Goal: Transaction & Acquisition: Purchase product/service

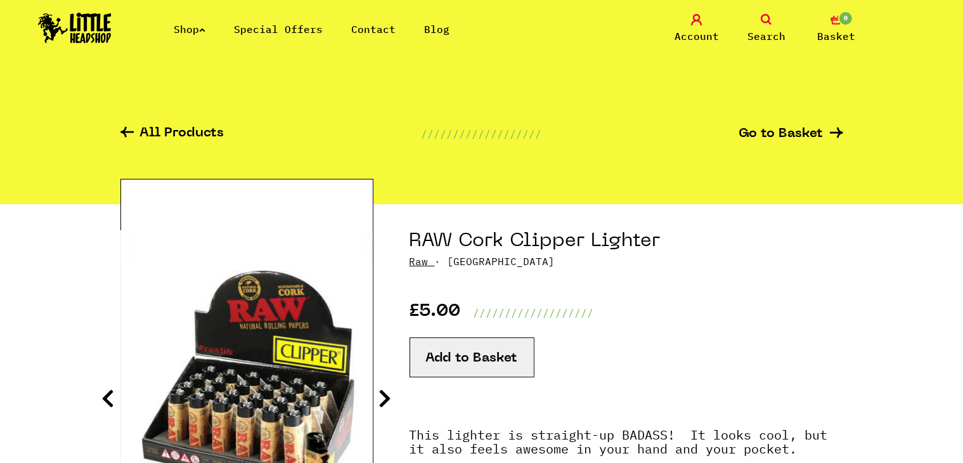
click at [764, 21] on icon at bounding box center [766, 19] width 11 height 11
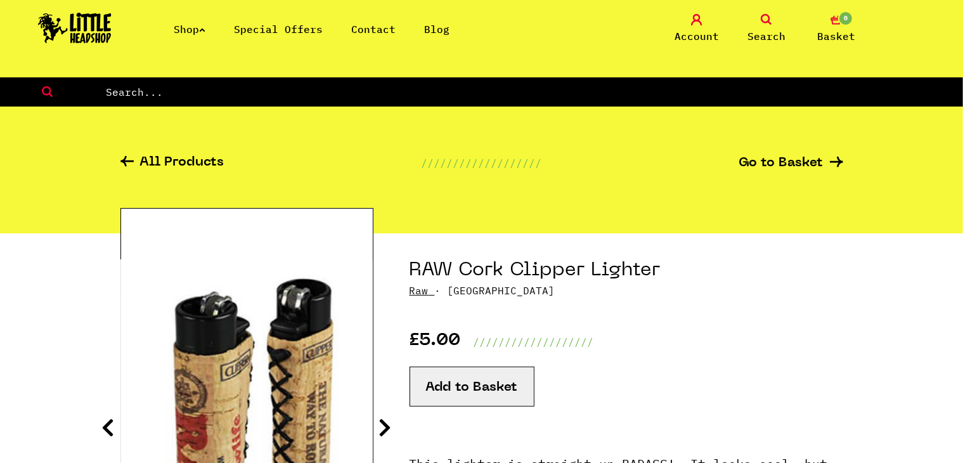
click at [550, 87] on input "text" at bounding box center [534, 92] width 858 height 16
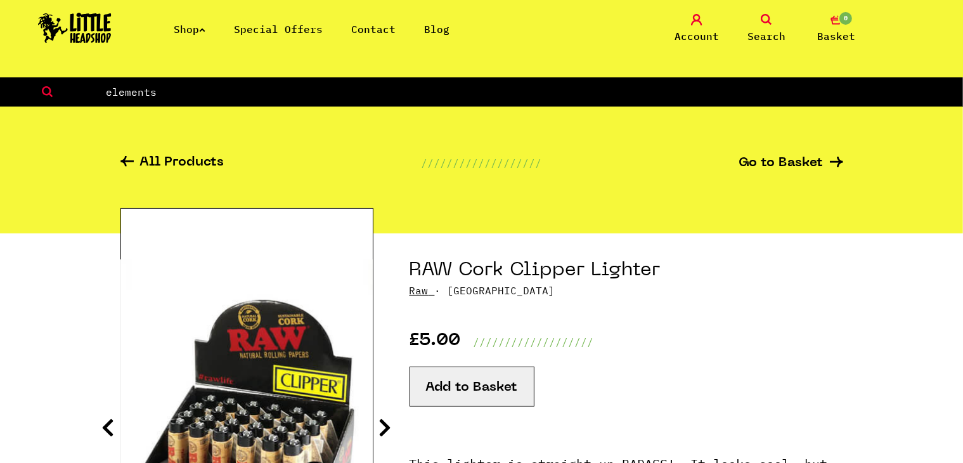
type input "elements"
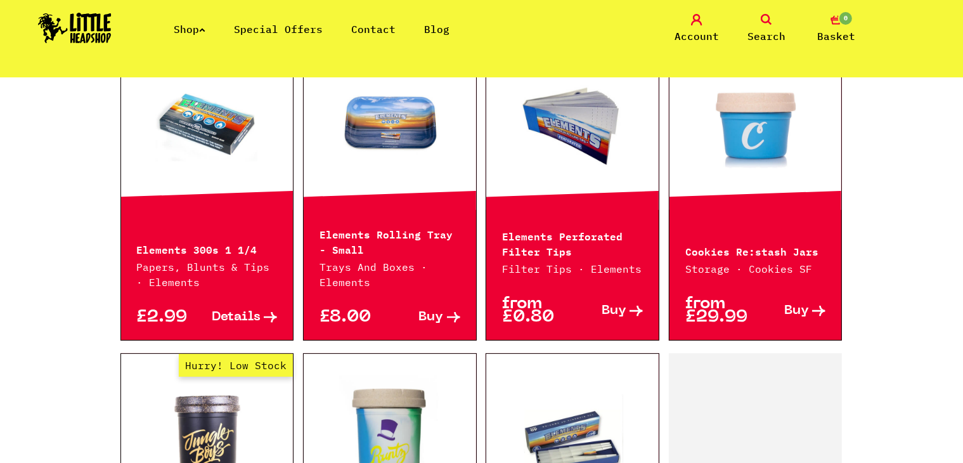
scroll to position [1099, 0]
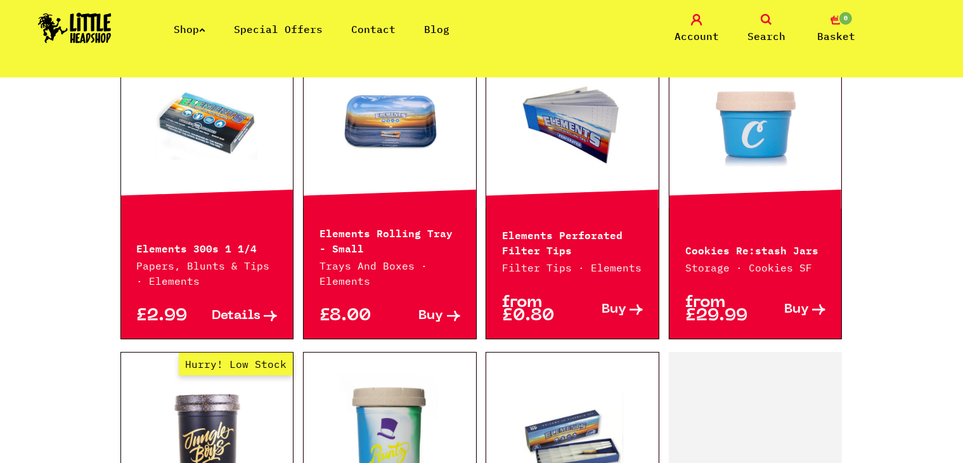
click at [188, 127] on link "Out of Stock Hurry! Low Stock Sorry! Out of Stock!" at bounding box center [207, 123] width 172 height 127
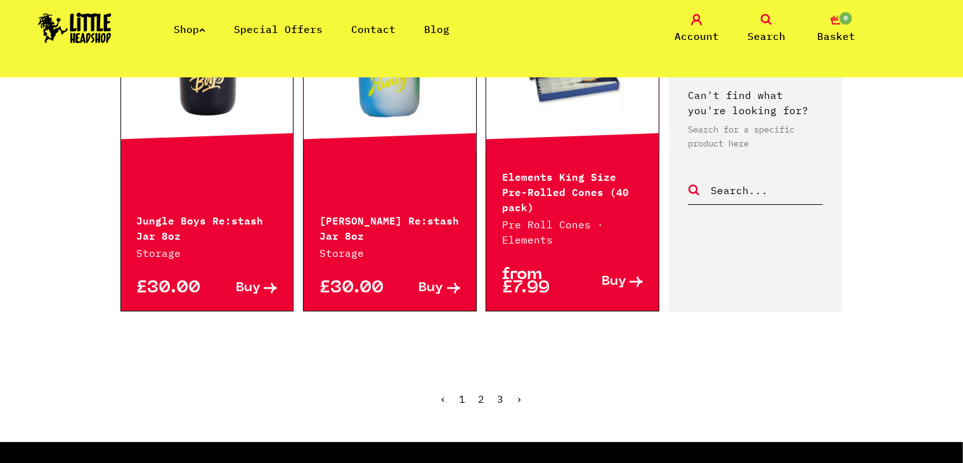
scroll to position [1472, 0]
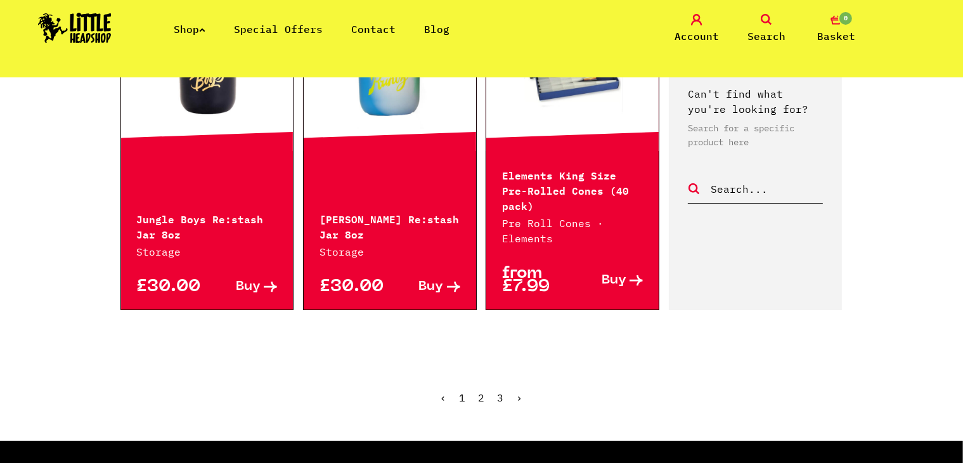
click at [483, 391] on link "2" at bounding box center [482, 397] width 6 height 13
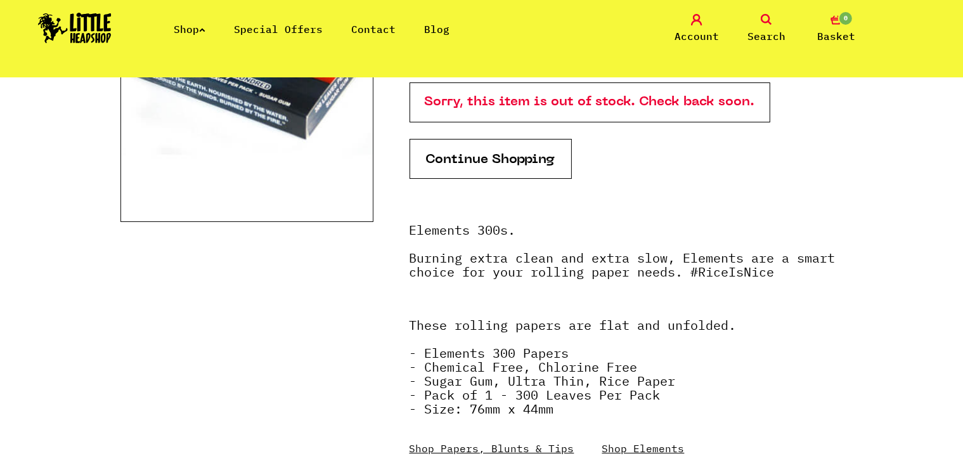
scroll to position [131, 0]
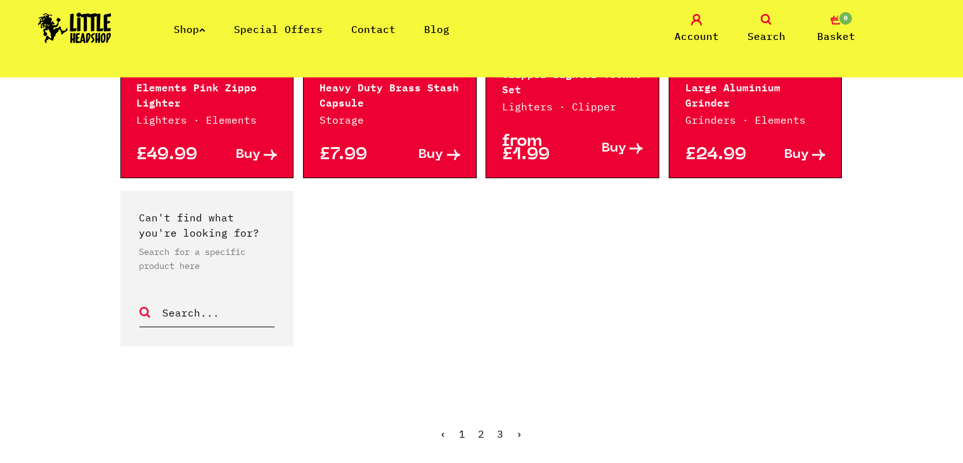
scroll to position [1262, 0]
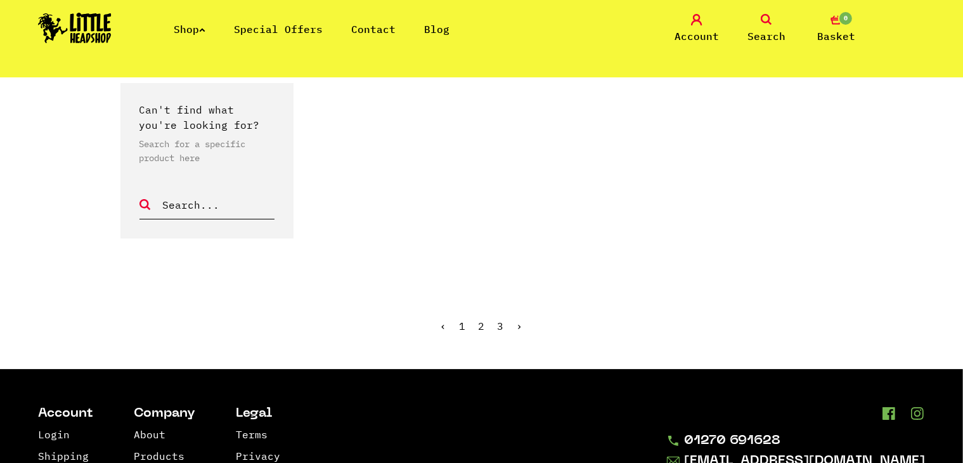
click at [502, 325] on link "3" at bounding box center [501, 326] width 6 height 13
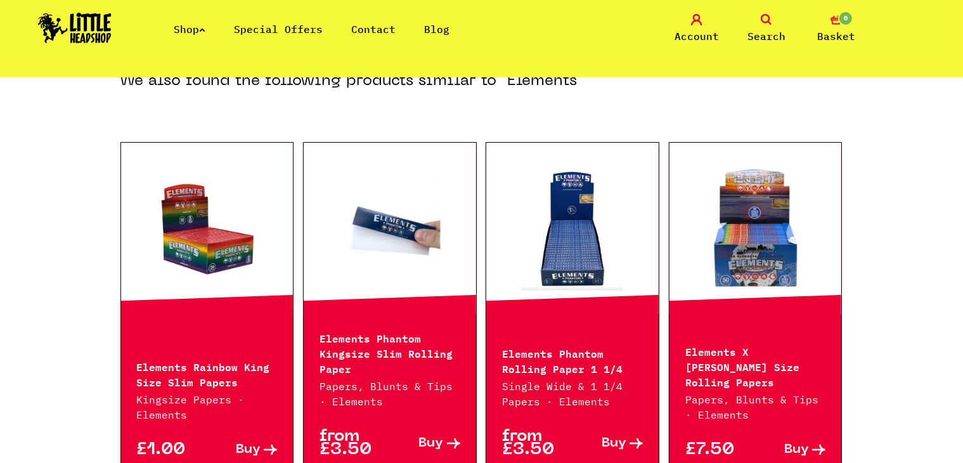
scroll to position [216, 0]
click at [554, 353] on p "Elements Phantom Rolling Paper 1 1/4" at bounding box center [572, 360] width 141 height 30
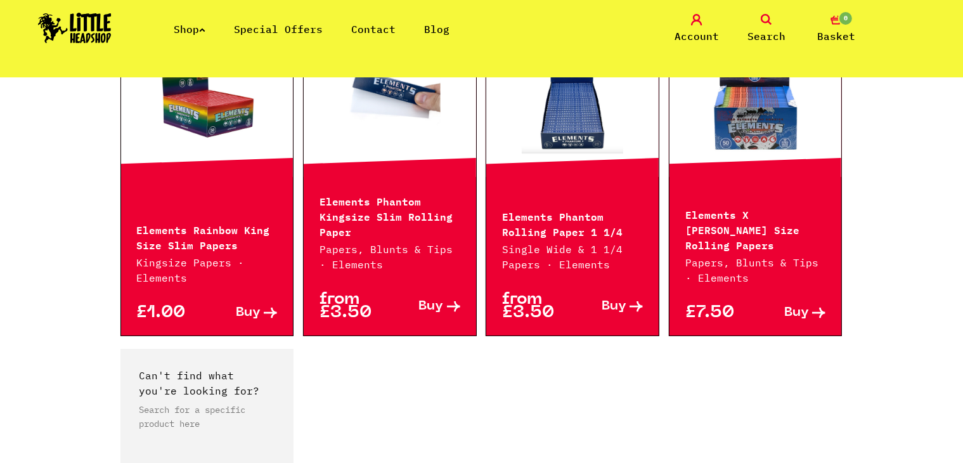
click at [617, 305] on span "Buy" at bounding box center [614, 306] width 25 height 13
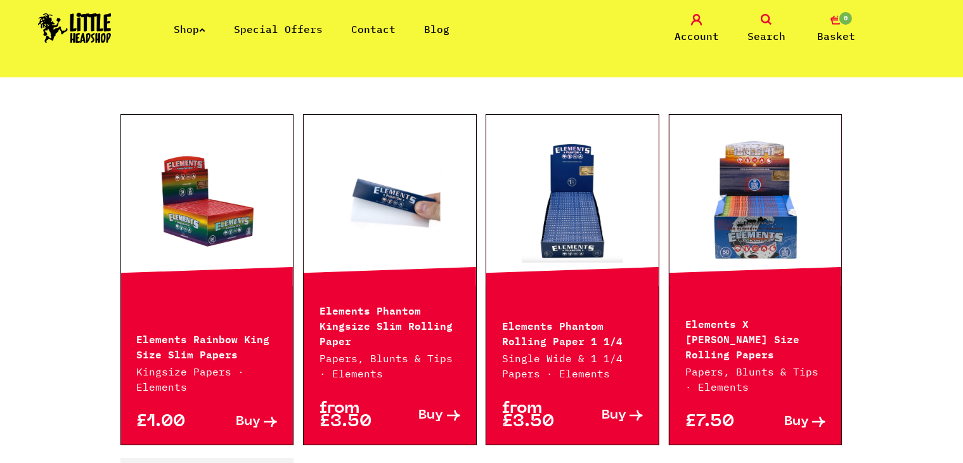
scroll to position [152, 0]
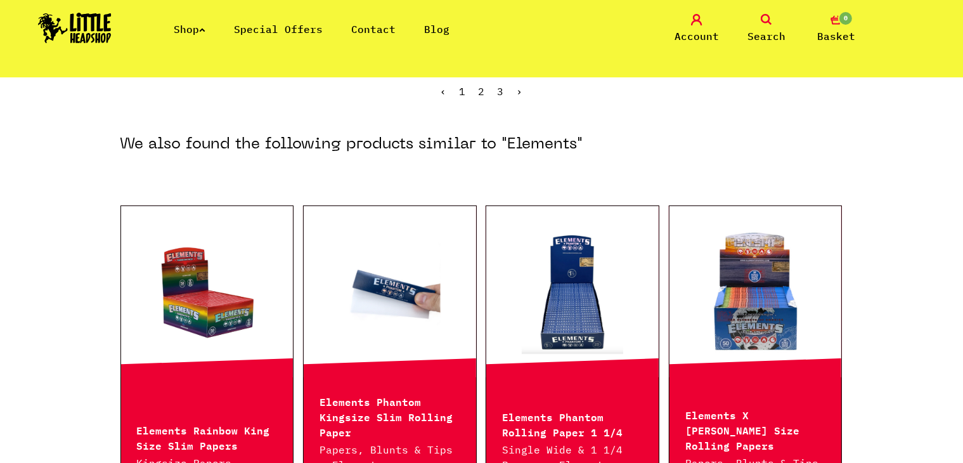
click at [764, 27] on link "Search" at bounding box center [766, 29] width 63 height 30
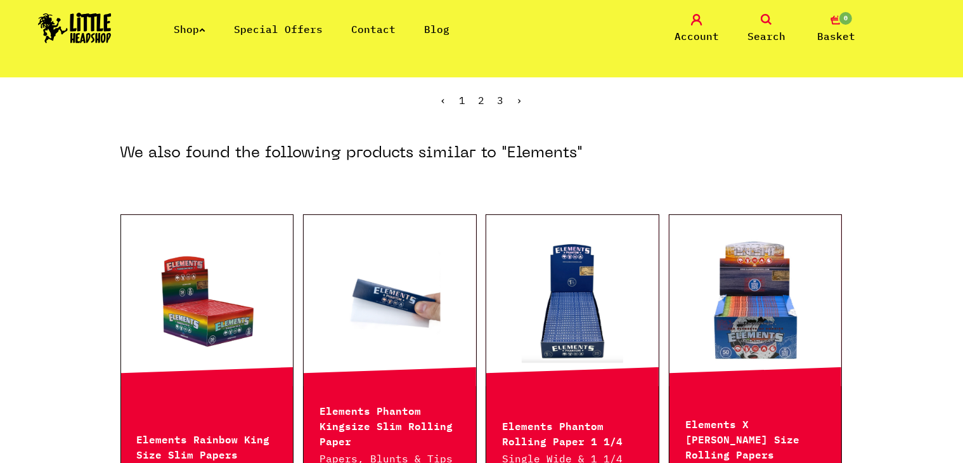
scroll to position [181, 0]
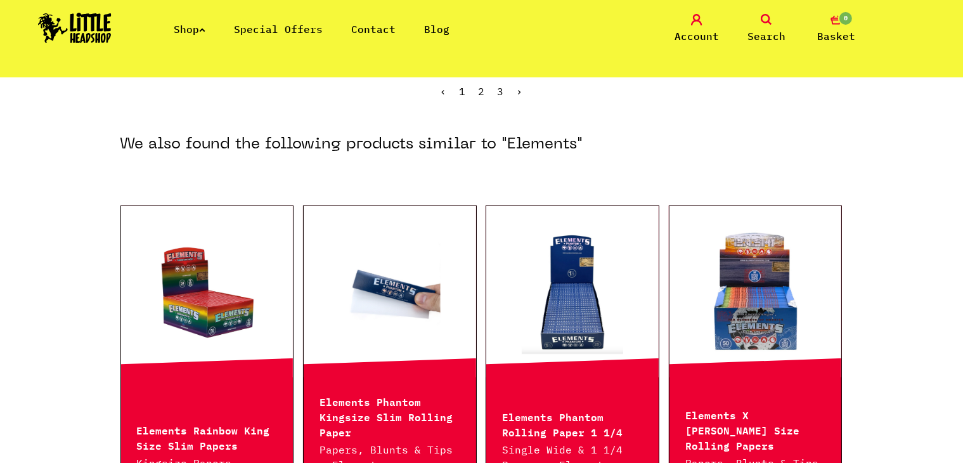
click at [763, 16] on icon at bounding box center [766, 19] width 11 height 11
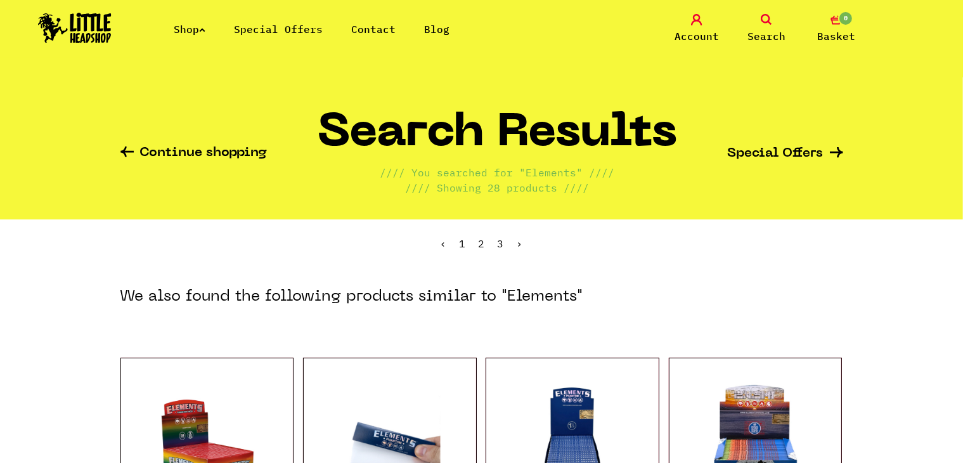
click at [768, 18] on icon at bounding box center [766, 19] width 11 height 11
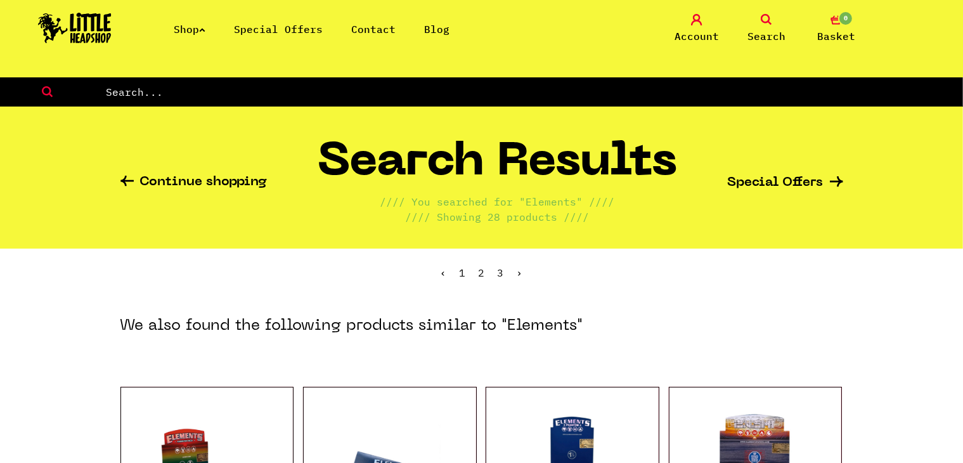
click at [642, 87] on input "text" at bounding box center [534, 92] width 858 height 16
type input "JAR"
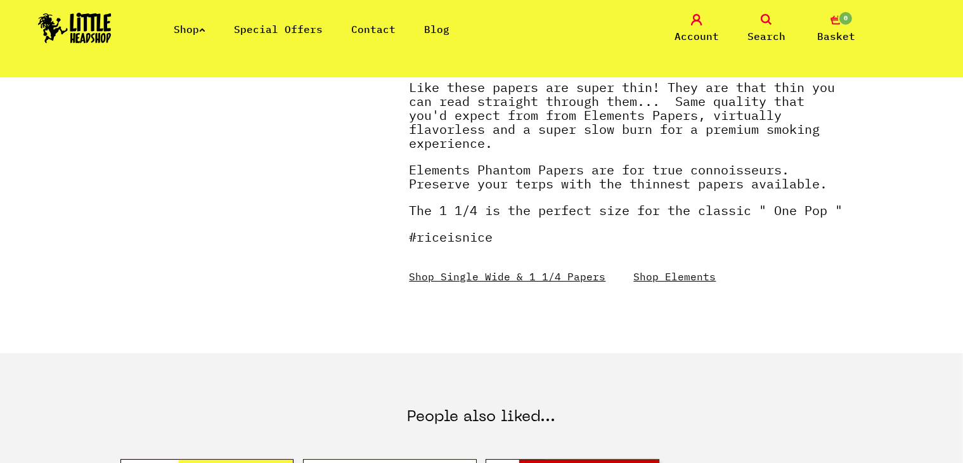
scroll to position [491, 0]
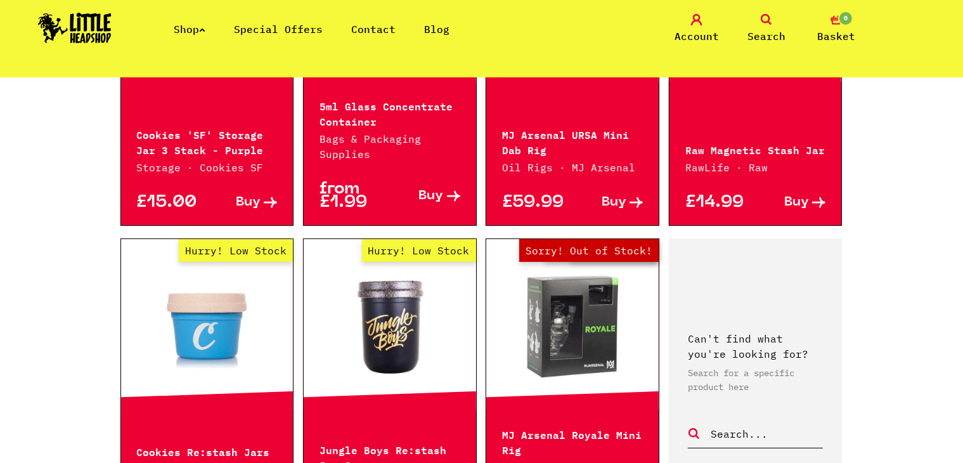
scroll to position [1405, 0]
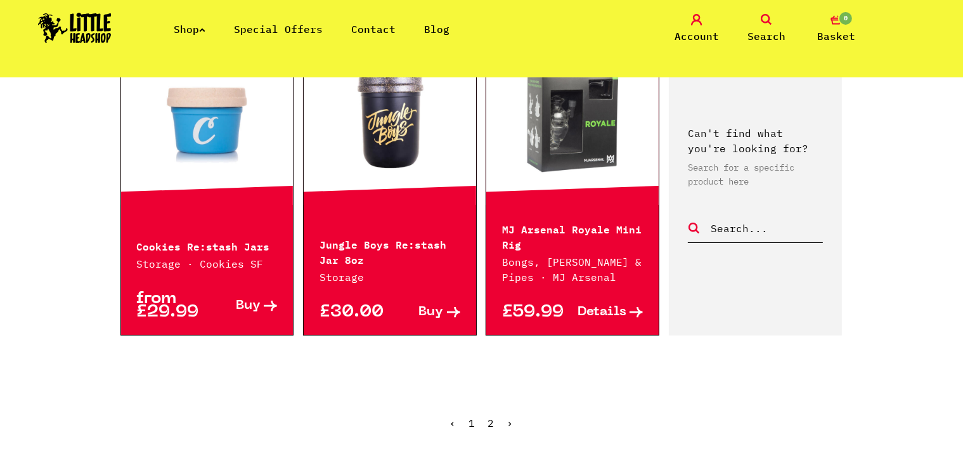
click at [489, 425] on link "2" at bounding box center [491, 423] width 6 height 13
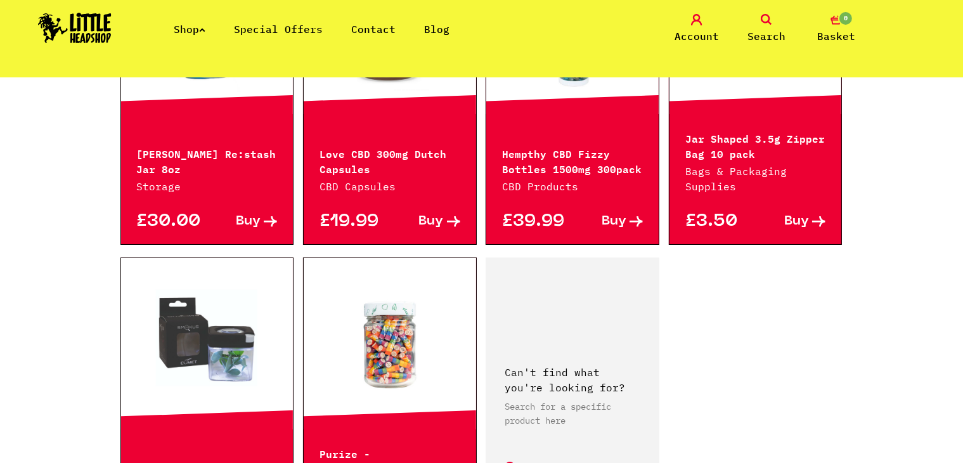
scroll to position [406, 0]
